Goal: Task Accomplishment & Management: Complete application form

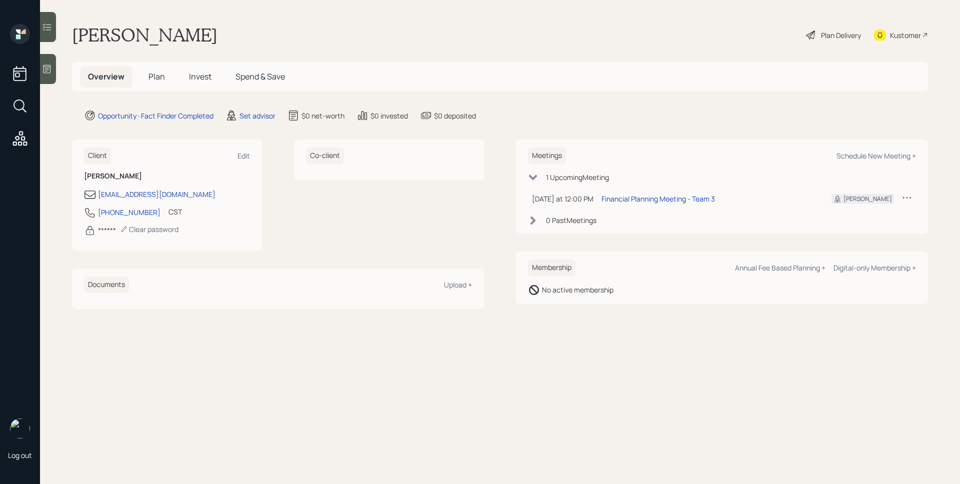
click at [51, 67] on icon at bounding box center [47, 69] width 10 height 10
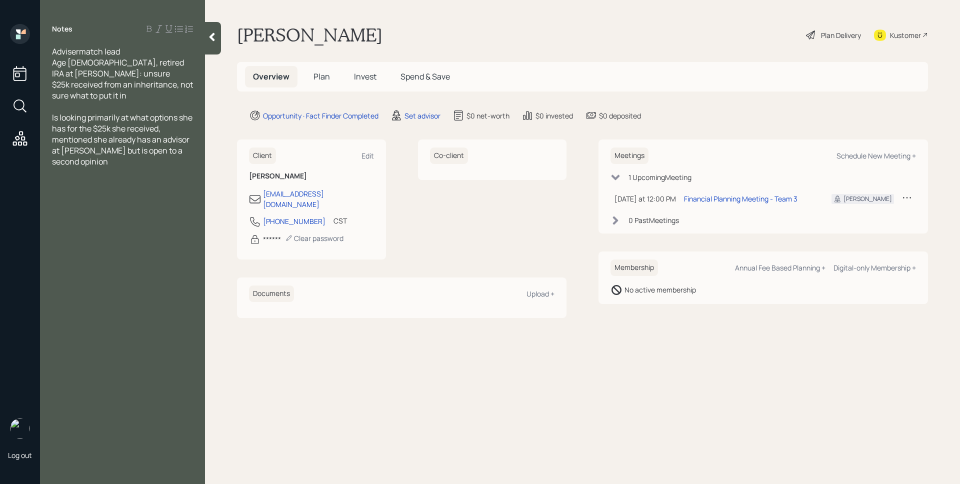
click at [959, 483] on main "[PERSON_NAME] Plan Delivery Kustomer Overview Plan Invest Spend & Save Opportun…" at bounding box center [582, 242] width 755 height 484
click at [429, 115] on div "Set advisor" at bounding box center [422, 115] width 36 height 10
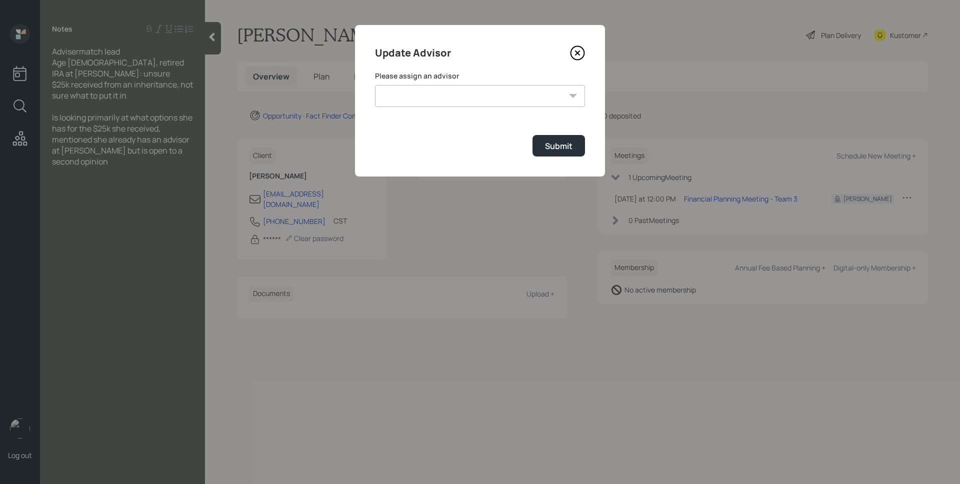
click at [484, 97] on select "[PERSON_NAME] [PERSON_NAME] [PERSON_NAME] End [PERSON_NAME] [PERSON_NAME] [PERS…" at bounding box center [480, 96] width 210 height 22
select select "d946c976-65aa-4529-ac9d-02c4f1114fc0"
click at [375, 85] on select "[PERSON_NAME] [PERSON_NAME] [PERSON_NAME] End [PERSON_NAME] [PERSON_NAME] [PERS…" at bounding box center [480, 96] width 210 height 22
click at [563, 149] on div "Submit" at bounding box center [558, 145] width 27 height 11
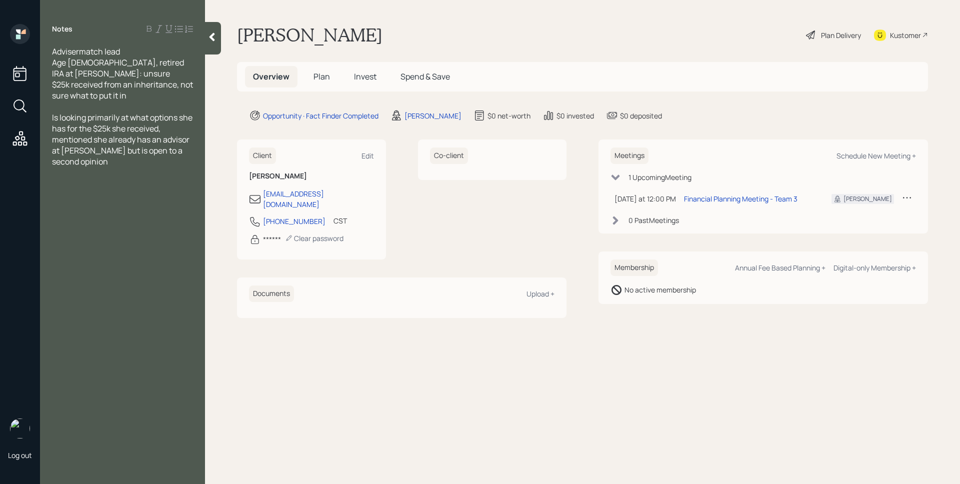
click at [324, 77] on span "Plan" at bounding box center [321, 76] width 16 height 11
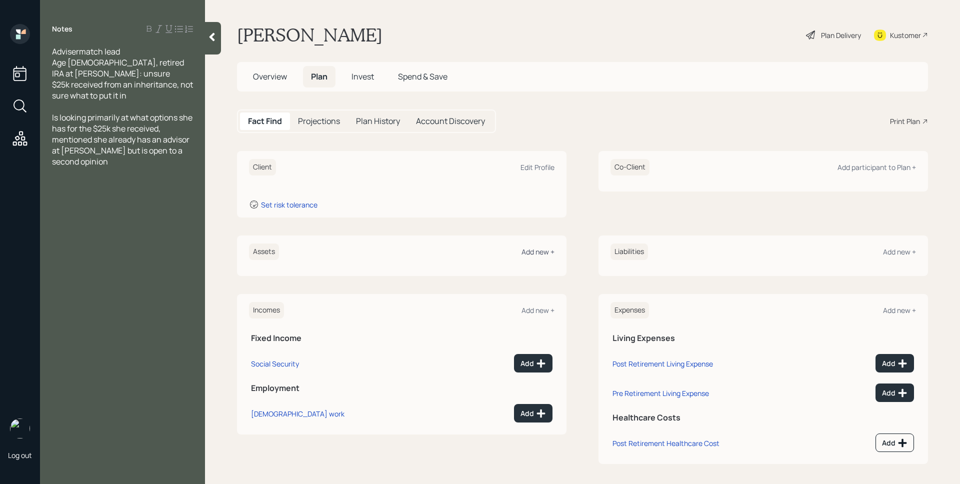
click at [544, 253] on div "Add new +" at bounding box center [537, 251] width 33 height 9
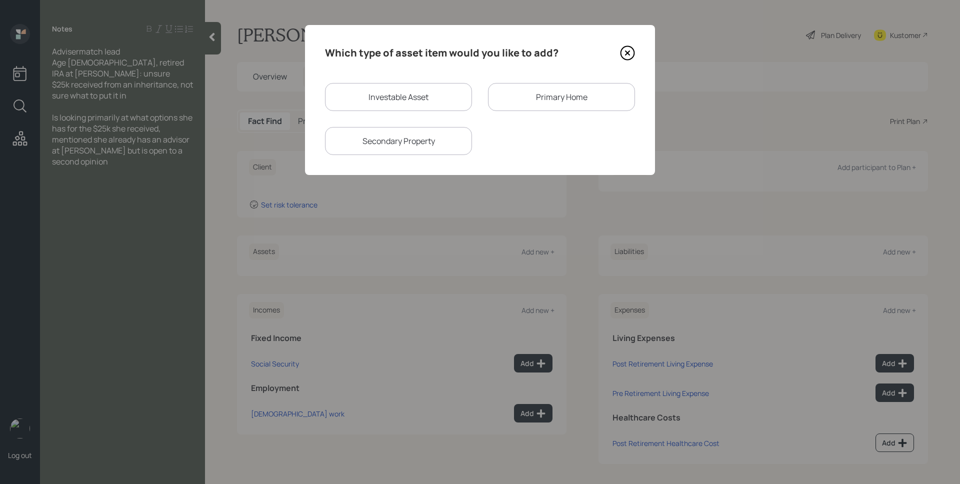
click at [399, 95] on div "Investable Asset" at bounding box center [398, 97] width 147 height 28
select select "taxable"
select select "balanced"
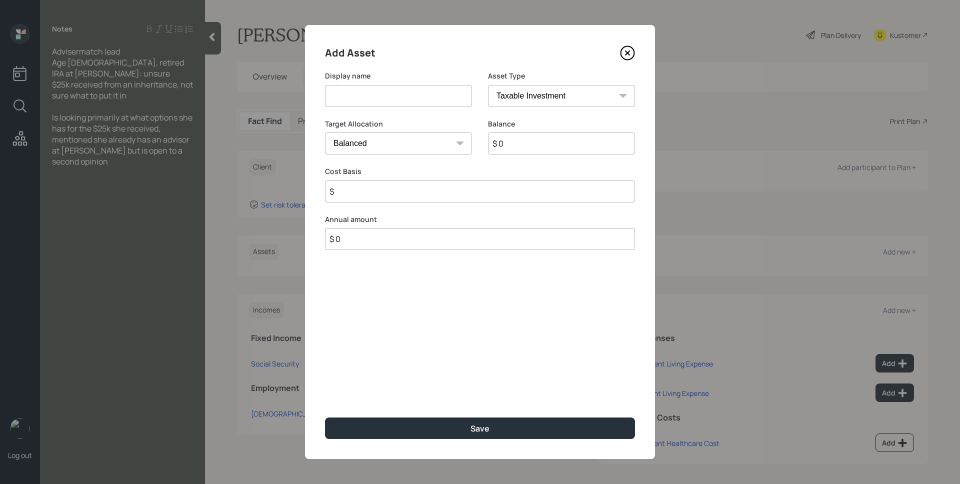
click at [399, 95] on input at bounding box center [398, 96] width 147 height 22
type input "EJ IRA"
click at [526, 102] on select "SEP [PERSON_NAME] IRA 401(k) [PERSON_NAME] 401(k) 403(b) [PERSON_NAME] 403(b) 4…" at bounding box center [561, 96] width 147 height 22
select select "ira"
click at [488, 85] on select "SEP [PERSON_NAME] IRA 401(k) [PERSON_NAME] 401(k) 403(b) [PERSON_NAME] 403(b) 4…" at bounding box center [561, 96] width 147 height 22
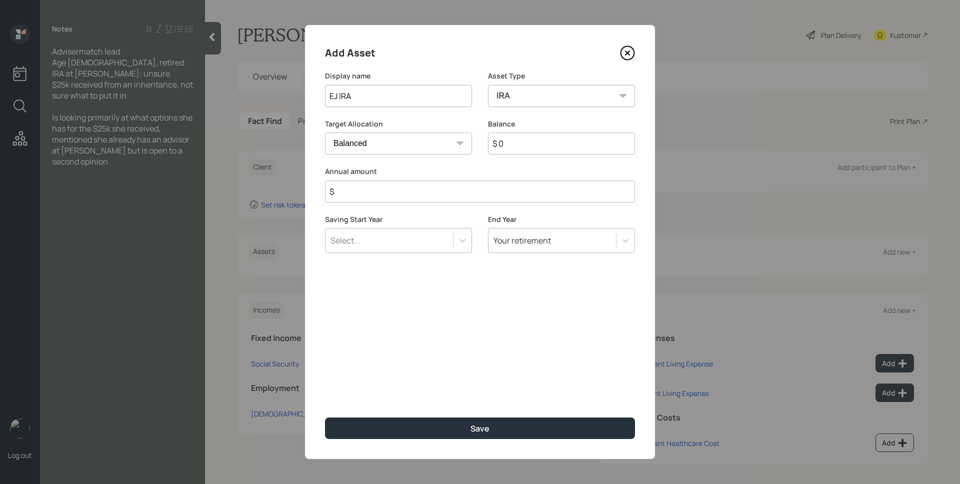
click at [491, 195] on input "$" at bounding box center [480, 191] width 310 height 22
type input "$ 0"
click at [325, 417] on button "Save" at bounding box center [480, 427] width 310 height 21
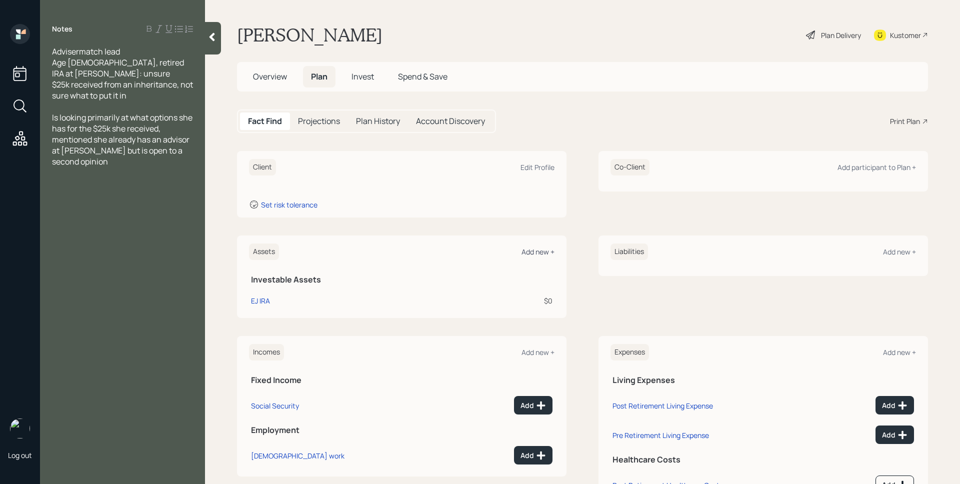
click at [540, 247] on div "Add new +" at bounding box center [537, 251] width 33 height 9
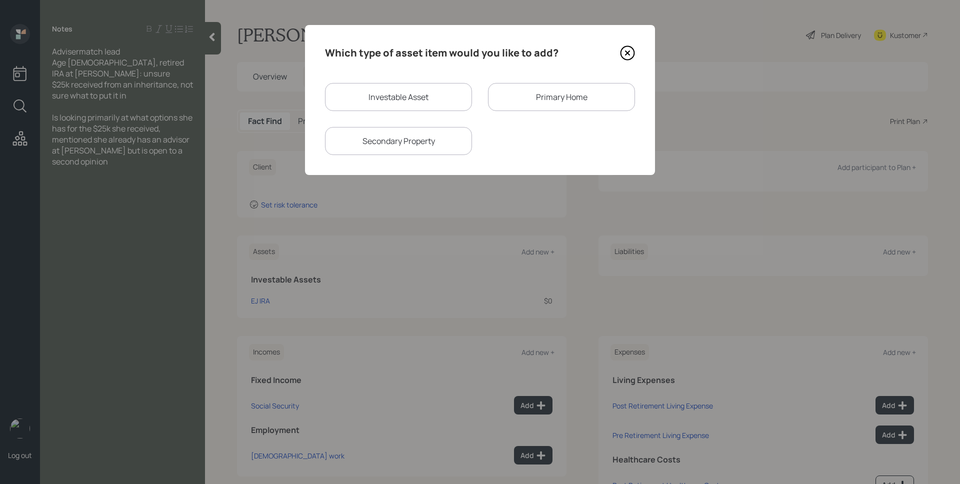
click at [448, 114] on div "Investable Asset Primary Home Secondary Property" at bounding box center [480, 119] width 310 height 72
click at [445, 101] on div "Investable Asset" at bounding box center [398, 97] width 147 height 28
select select "taxable"
select select "balanced"
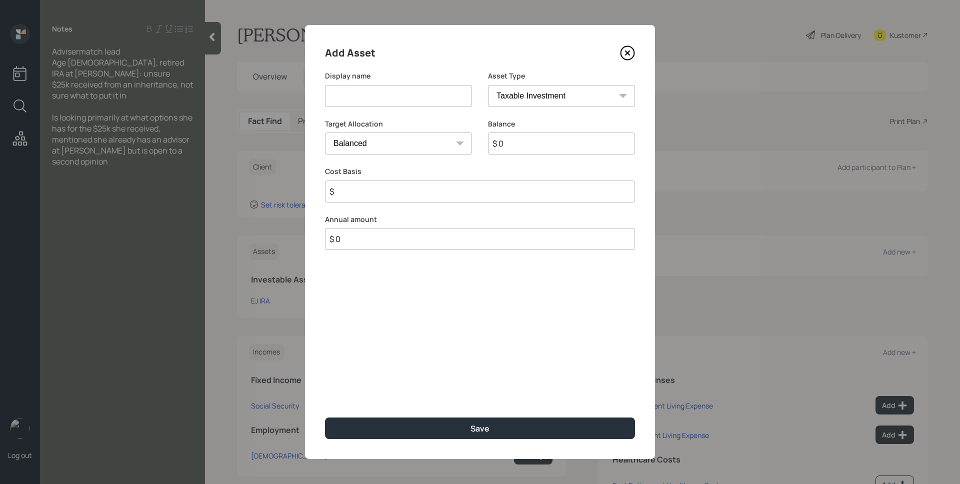
click at [440, 99] on input at bounding box center [398, 96] width 147 height 22
type input "Inheritance"
click at [533, 147] on input "$ 0" at bounding box center [561, 143] width 147 height 22
type input "$ 25,000"
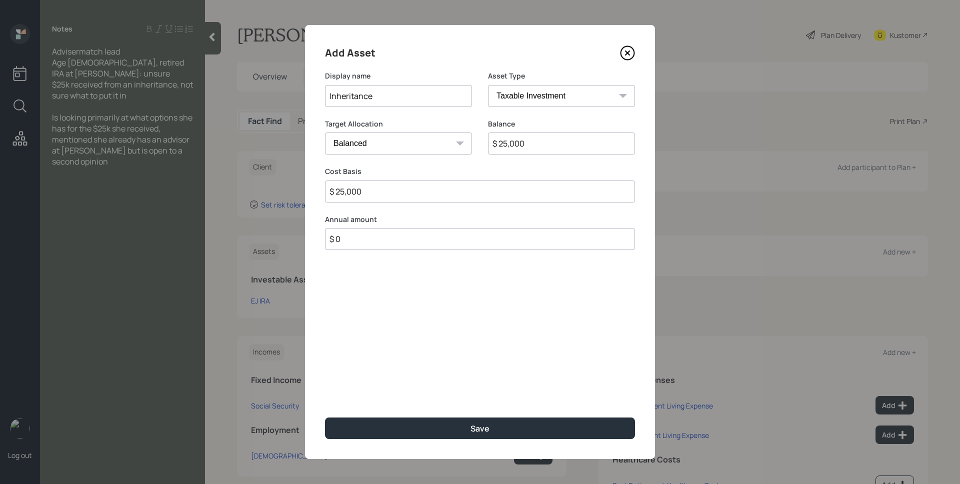
click at [426, 141] on select "Cash Conservative Balanced Aggressive" at bounding box center [398, 143] width 147 height 22
select select "uninvested"
click at [325, 132] on select "Cash Conservative Balanced Aggressive" at bounding box center [398, 143] width 147 height 22
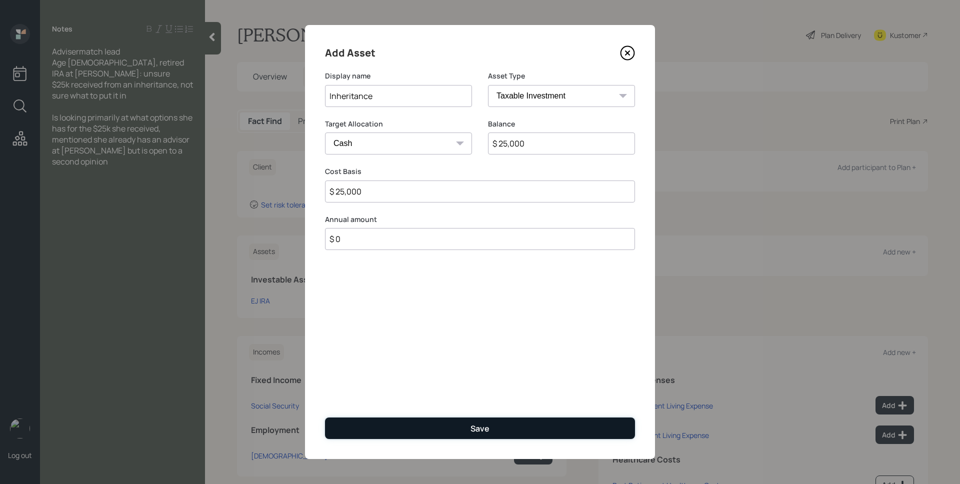
click at [458, 427] on button "Save" at bounding box center [480, 427] width 310 height 21
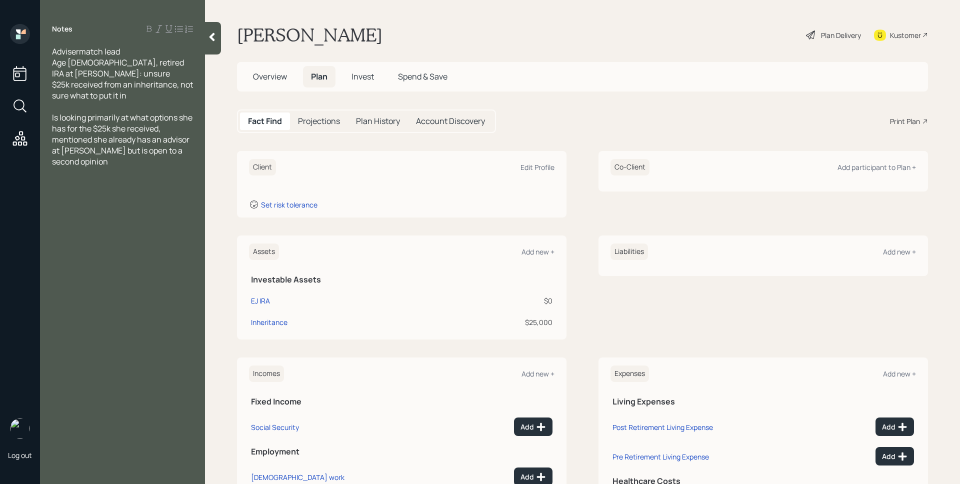
click at [271, 76] on span "Overview" at bounding box center [270, 76] width 34 height 11
